Goal: Task Accomplishment & Management: Use online tool/utility

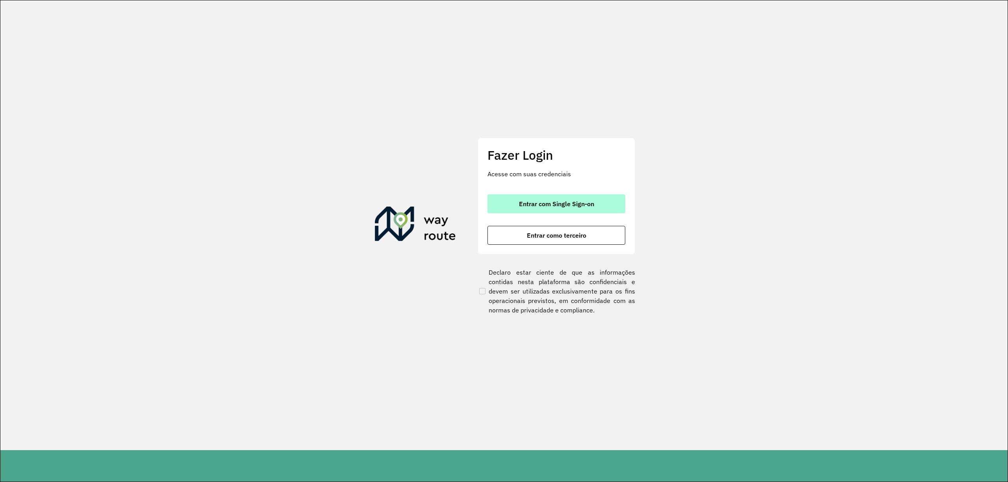
click at [531, 201] on span "Entrar com Single Sign-on" at bounding box center [556, 204] width 75 height 6
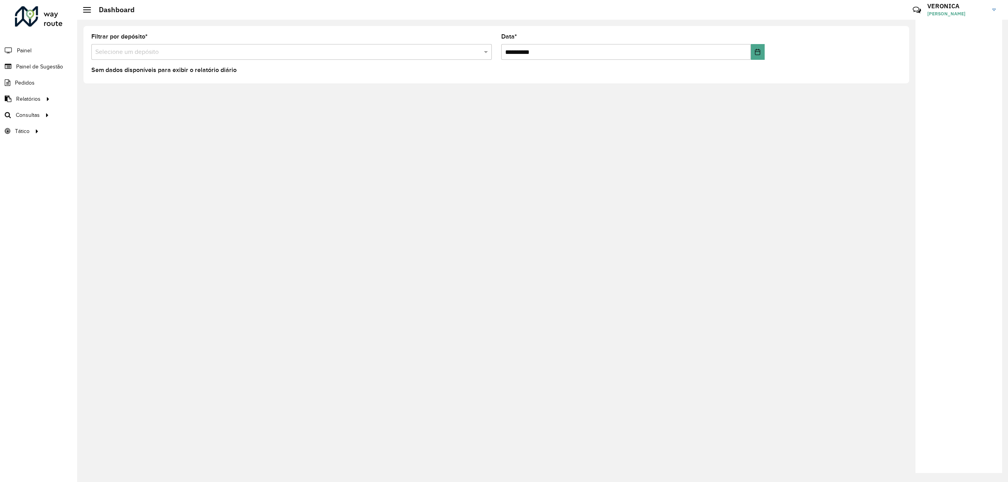
click at [415, 57] on div "Selecione um depósito" at bounding box center [291, 52] width 400 height 16
click at [205, 89] on div "CDD Vitória da Conquista" at bounding box center [292, 87] width 400 height 13
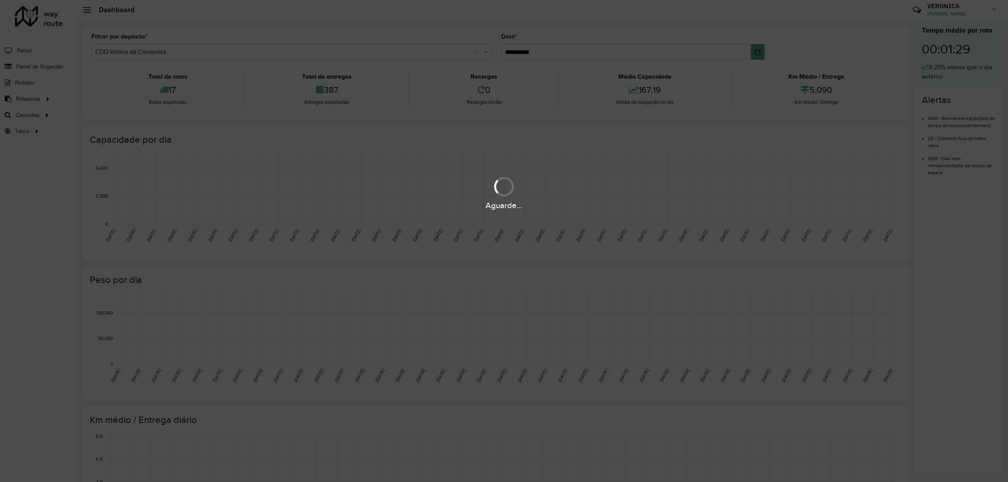
click at [674, 236] on div "Aguarde..." at bounding box center [504, 241] width 1008 height 482
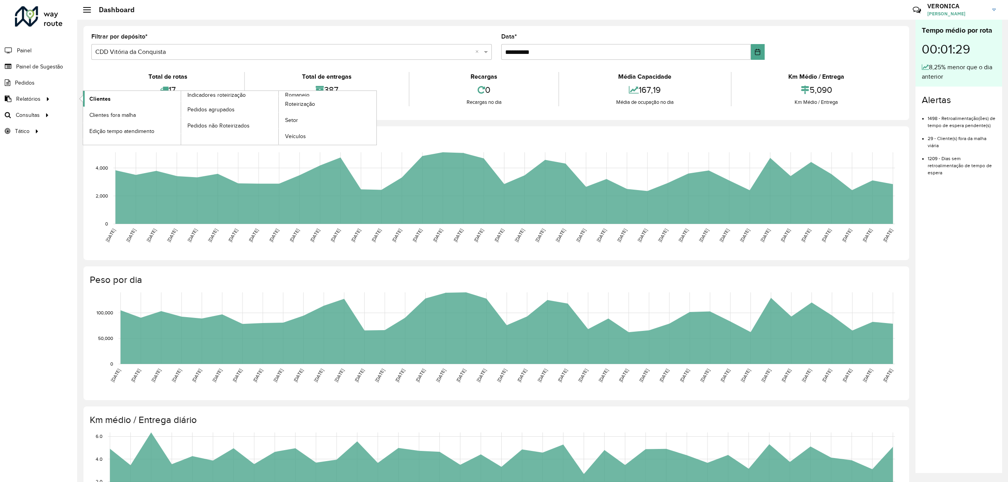
click at [101, 93] on link "Clientes" at bounding box center [132, 99] width 98 height 16
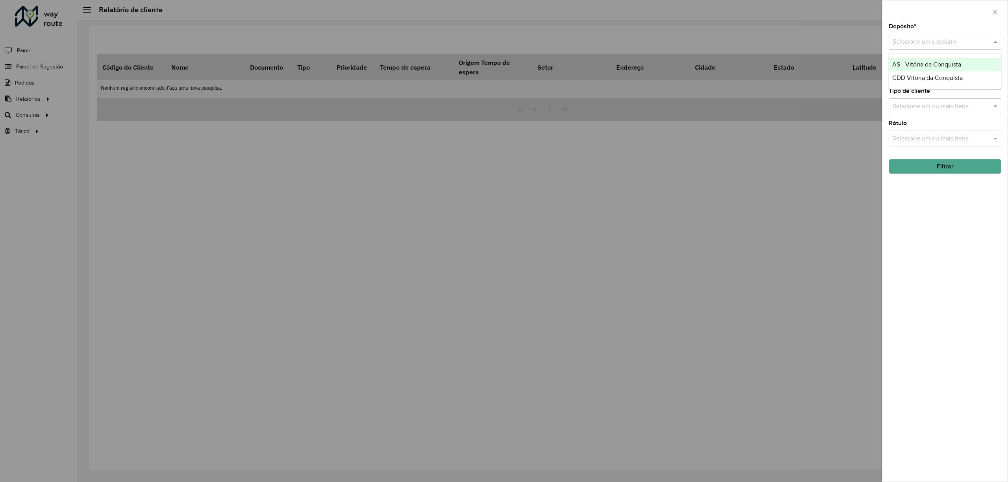
click at [934, 42] on input "text" at bounding box center [936, 41] width 89 height 9
drag, startPoint x: 568, startPoint y: 320, endPoint x: 482, endPoint y: 303, distance: 87.5
click at [572, 318] on div at bounding box center [504, 241] width 1008 height 482
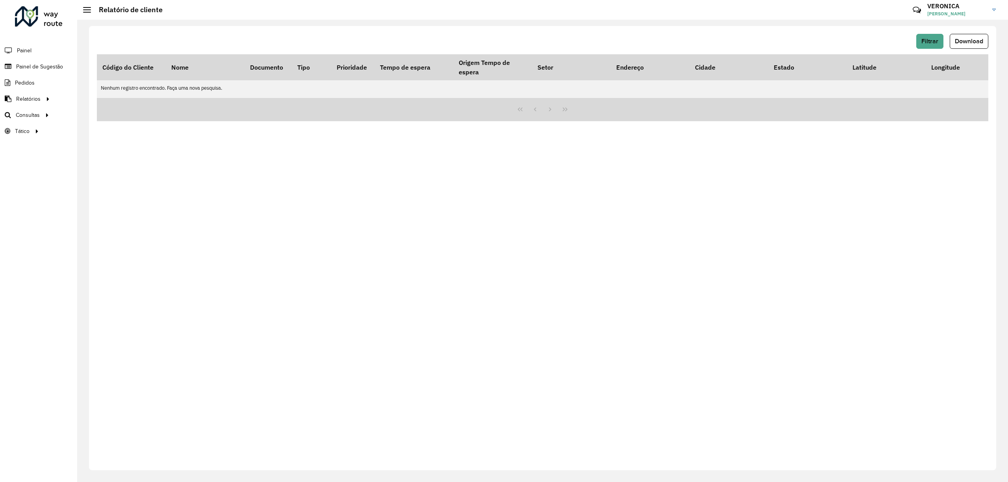
drag, startPoint x: 442, startPoint y: 367, endPoint x: 230, endPoint y: 215, distance: 260.9
click at [438, 366] on div "Filtrar Download Código do Cliente Nome Documento Tipo Prioridade Tempo de espe…" at bounding box center [542, 248] width 907 height 444
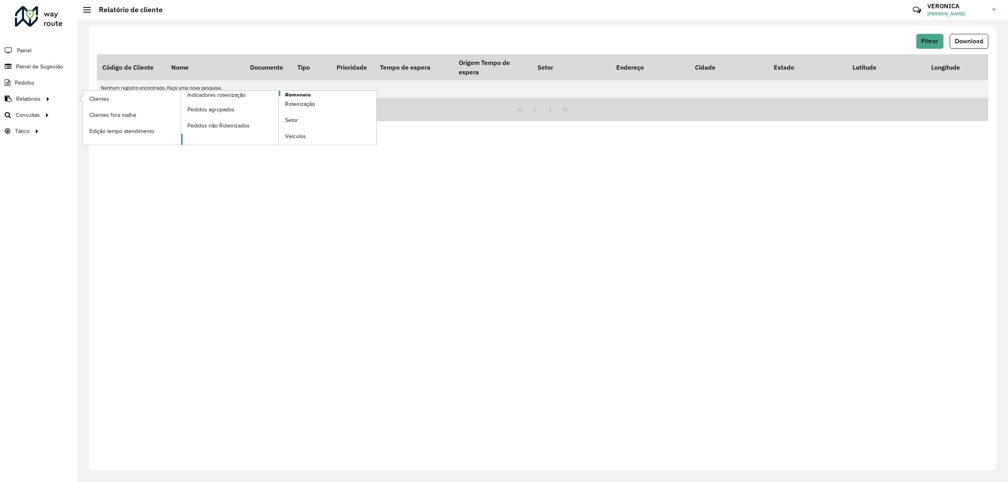
click at [299, 95] on span "Romaneio" at bounding box center [298, 95] width 26 height 8
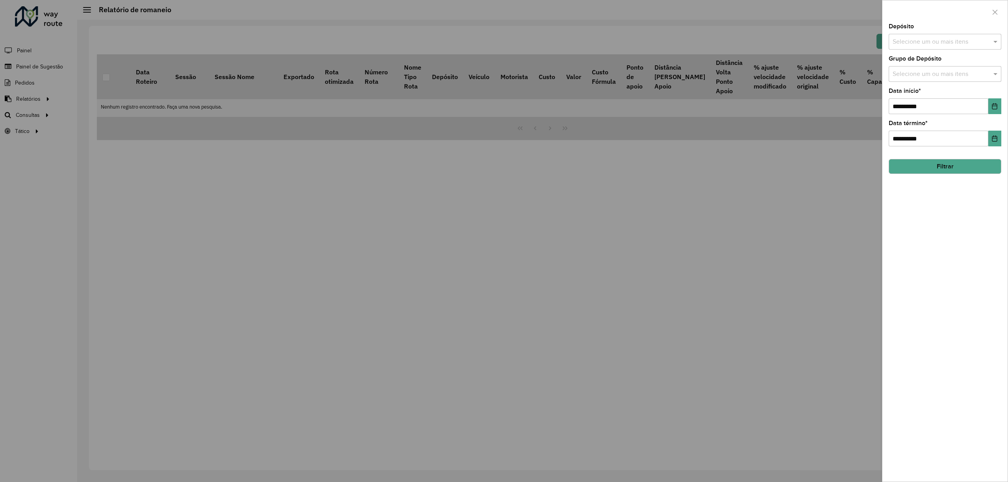
click at [940, 23] on div at bounding box center [944, 11] width 125 height 23
click at [938, 41] on input "text" at bounding box center [940, 41] width 101 height 9
click at [927, 64] on button "Selecionar Todos" at bounding box center [917, 66] width 50 height 12
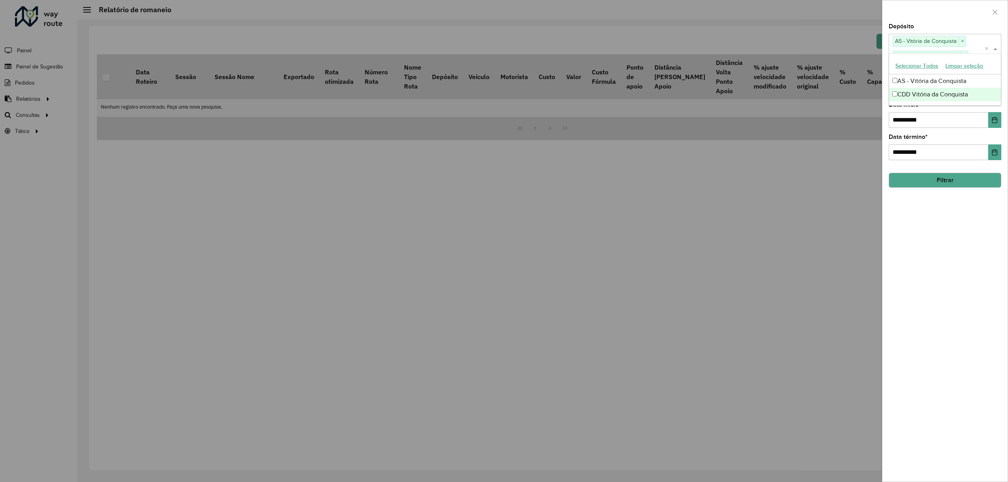
click at [946, 276] on div "**********" at bounding box center [944, 253] width 125 height 458
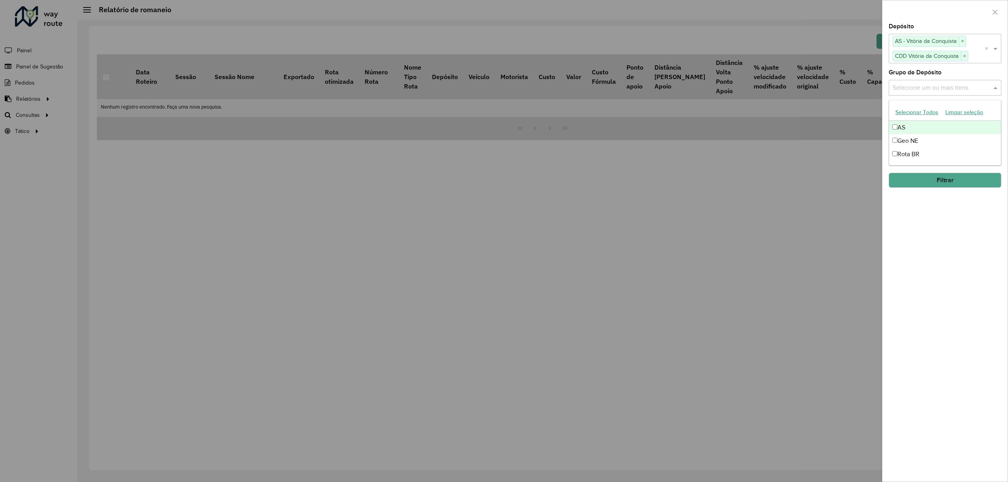
click at [927, 89] on input "text" at bounding box center [940, 87] width 101 height 9
click at [920, 113] on button "Selecionar Todos" at bounding box center [917, 112] width 50 height 12
click at [949, 249] on div "**********" at bounding box center [944, 253] width 125 height 458
click at [957, 177] on button "Filtrar" at bounding box center [944, 180] width 113 height 15
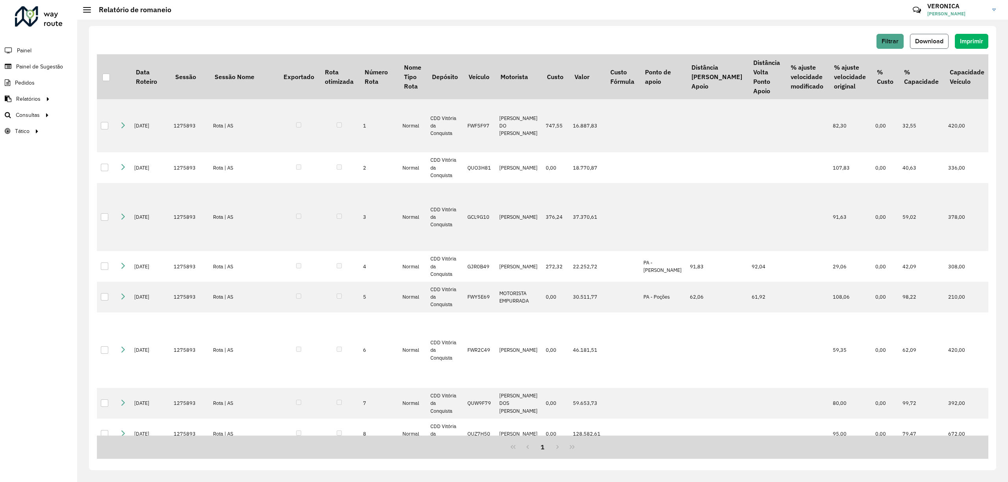
click at [923, 42] on span "Download" at bounding box center [929, 41] width 28 height 7
